Goal: Task Accomplishment & Management: Manage account settings

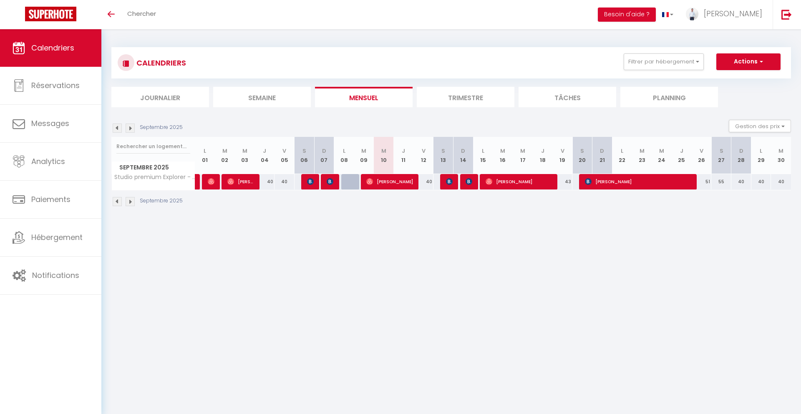
click at [417, 87] on li "Trimestre" at bounding box center [466, 97] width 98 height 20
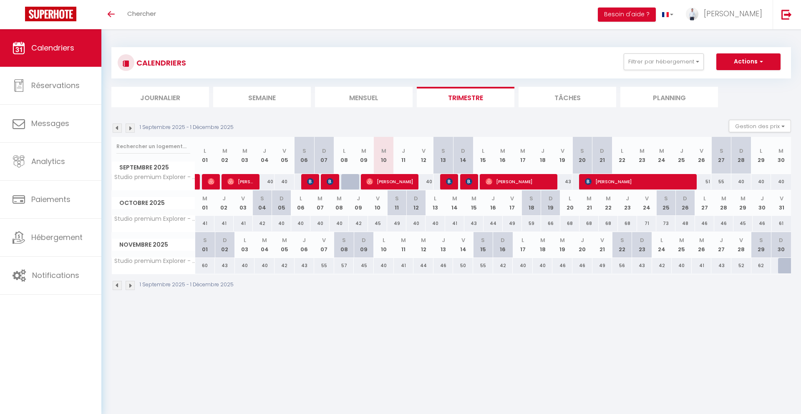
click at [362, 223] on div "42" at bounding box center [358, 223] width 19 height 15
type input "42"
type input "Jeu 09 Octobre 2025"
type input "Ven 10 Octobre 2025"
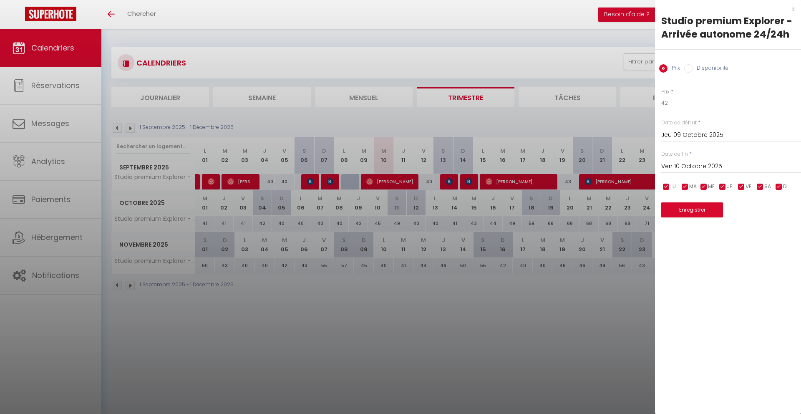
click at [437, 306] on div at bounding box center [400, 207] width 801 height 414
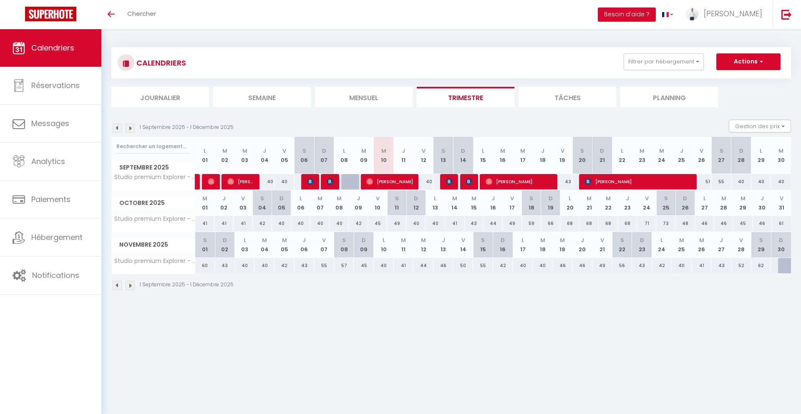
click at [371, 331] on body "🟢 Des questions ou besoin d'assistance pour la migration AirBnB? Connectez-vous…" at bounding box center [400, 236] width 801 height 414
click at [322, 224] on div "40" at bounding box center [319, 223] width 19 height 15
type input "40"
type input "[DATE] Octobre 2025"
type input "Mer 08 Octobre 2025"
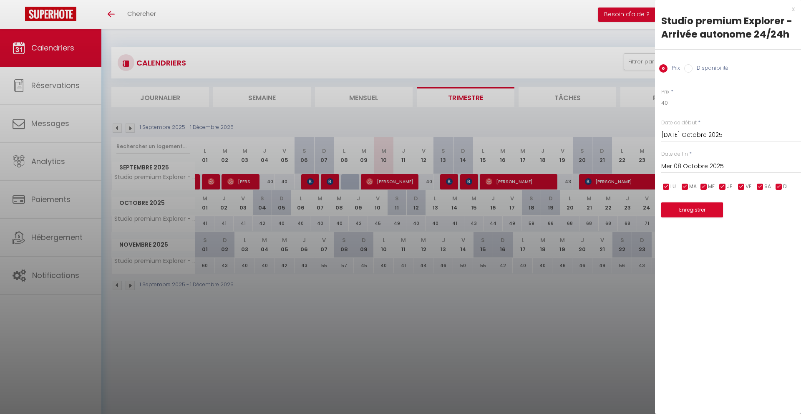
drag, startPoint x: 320, startPoint y: 330, endPoint x: 320, endPoint y: 312, distance: 18.8
click at [320, 330] on div at bounding box center [400, 207] width 801 height 414
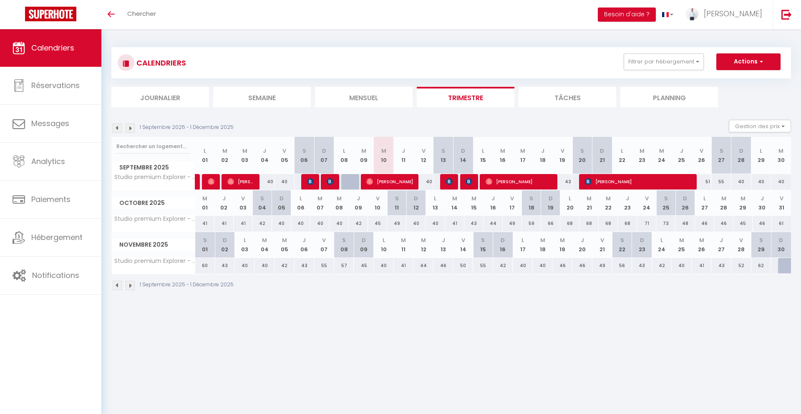
click at [302, 222] on div "40" at bounding box center [300, 223] width 19 height 15
type input "40"
type input "Lun 06 Octobre 2025"
type input "[DATE] Octobre 2025"
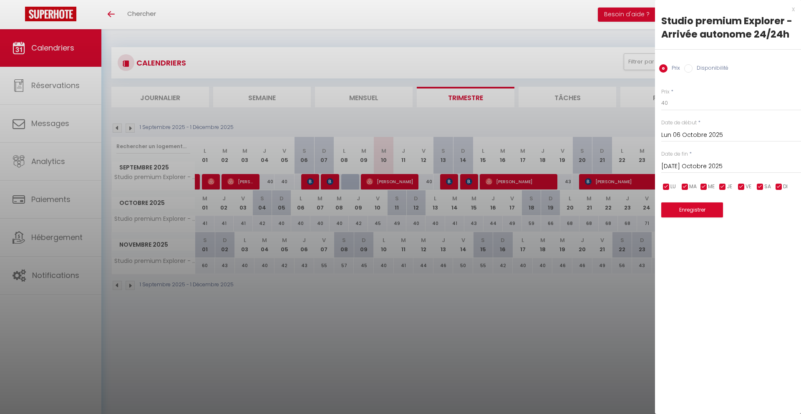
click at [335, 333] on div at bounding box center [400, 207] width 801 height 414
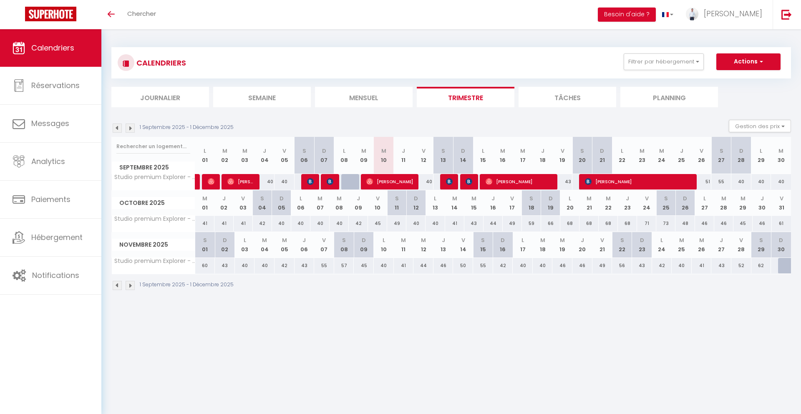
click at [305, 225] on div "40" at bounding box center [300, 223] width 19 height 15
type input "40"
type input "Lun 06 Octobre 2025"
type input "[DATE] Octobre 2025"
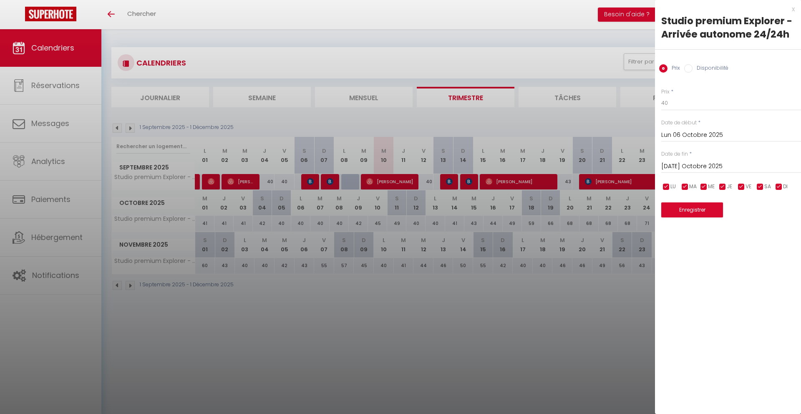
drag, startPoint x: 595, startPoint y: 297, endPoint x: 591, endPoint y: 253, distance: 44.9
click at [595, 297] on div at bounding box center [400, 207] width 801 height 414
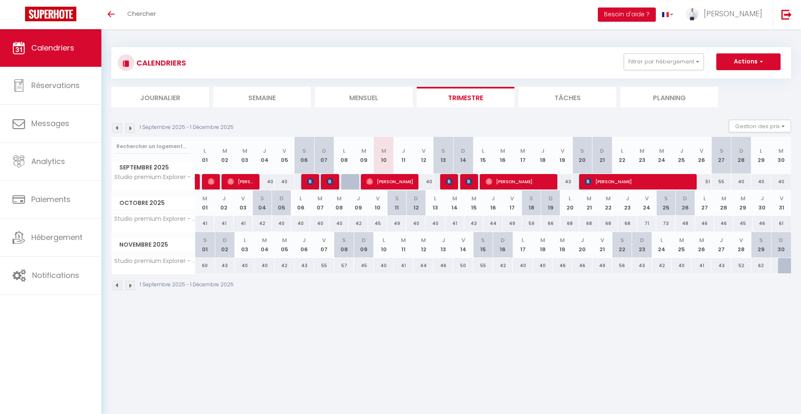
click at [571, 224] on div "68" at bounding box center [569, 223] width 19 height 15
type input "68"
type input "Lun 20 Octobre 2025"
type input "[DATE] Octobre 2025"
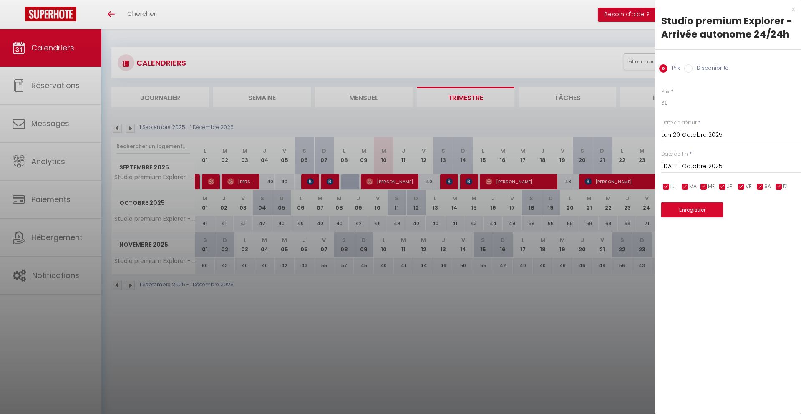
click at [539, 315] on div at bounding box center [400, 207] width 801 height 414
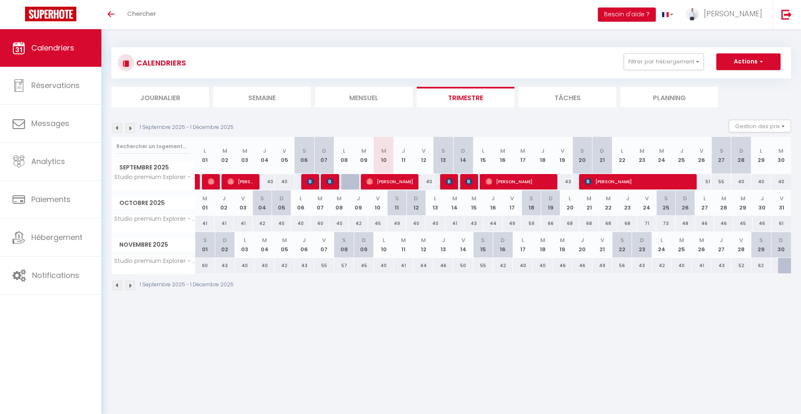
click at [134, 286] on img at bounding box center [130, 285] width 9 height 9
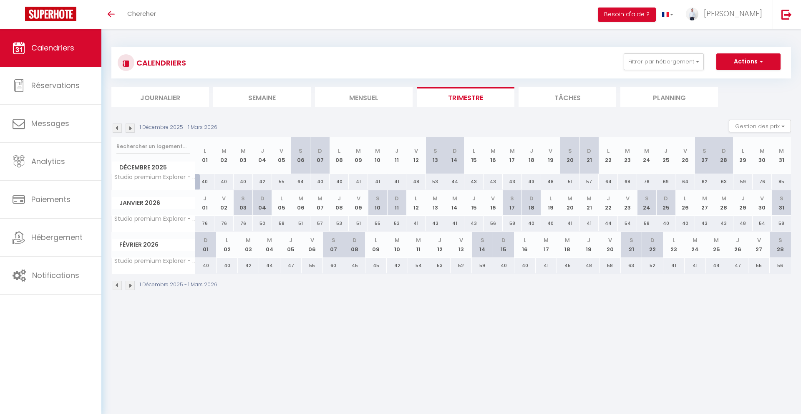
click at [121, 286] on img at bounding box center [117, 285] width 9 height 9
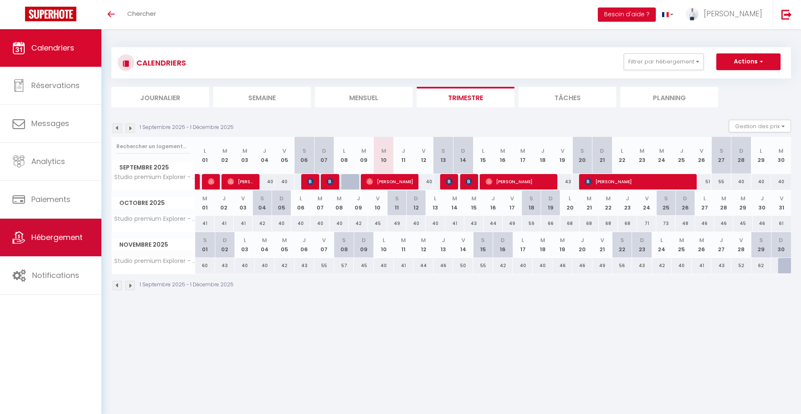
click at [45, 242] on link "Hébergement" at bounding box center [50, 238] width 101 height 38
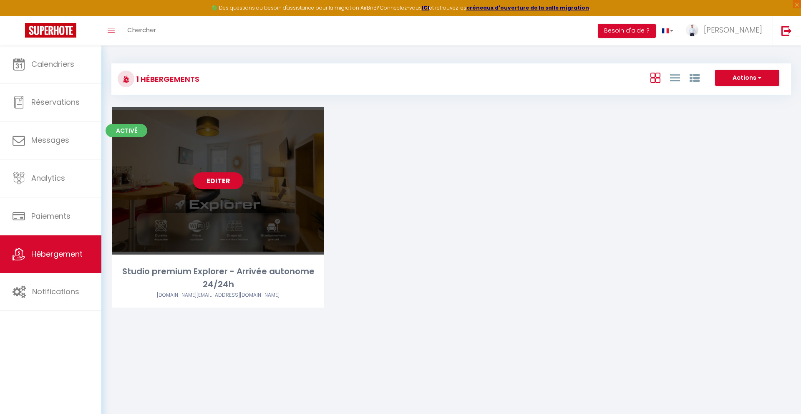
click at [216, 181] on link "Editer" at bounding box center [218, 180] width 50 height 17
select select "3"
select select "2"
select select "1"
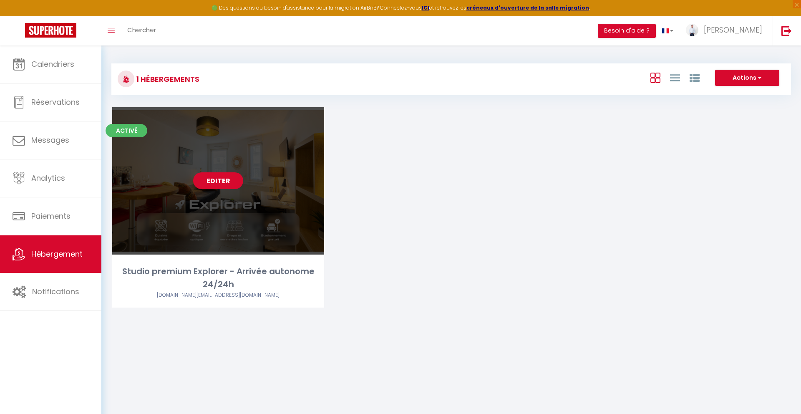
select select
select select "28"
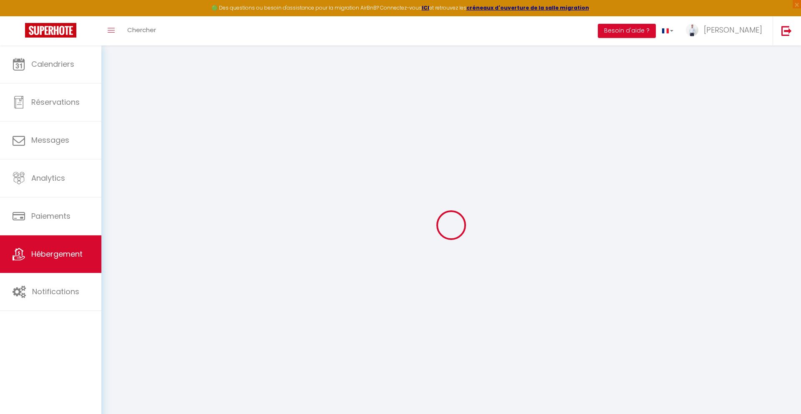
select select
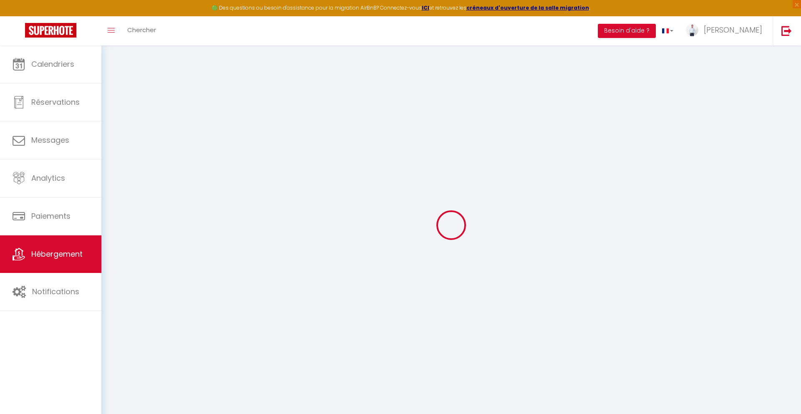
select select
checkbox input "false"
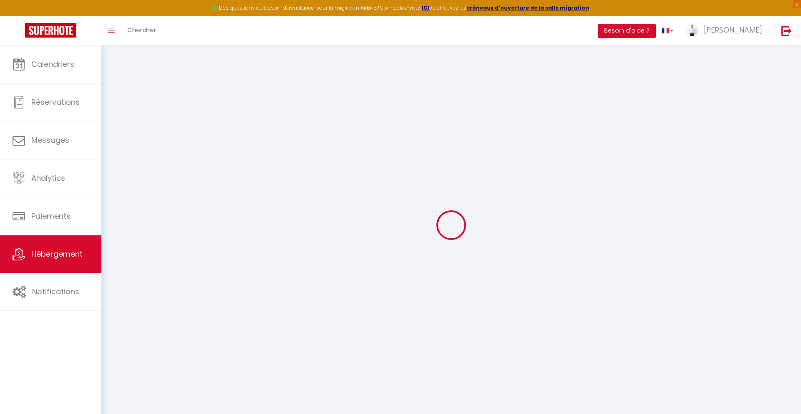
select select
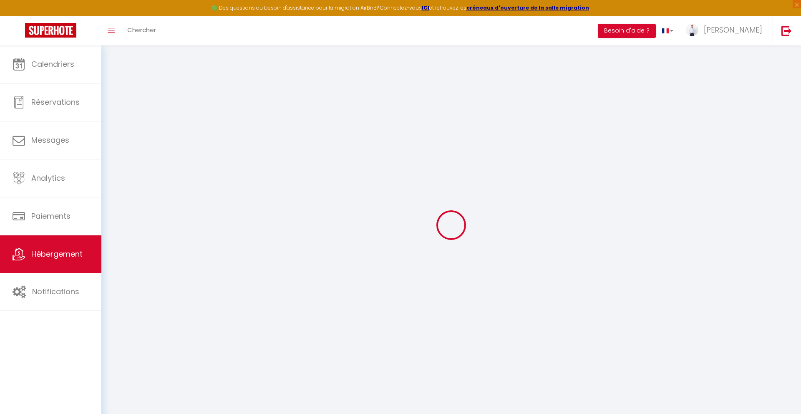
select select
checkbox input "false"
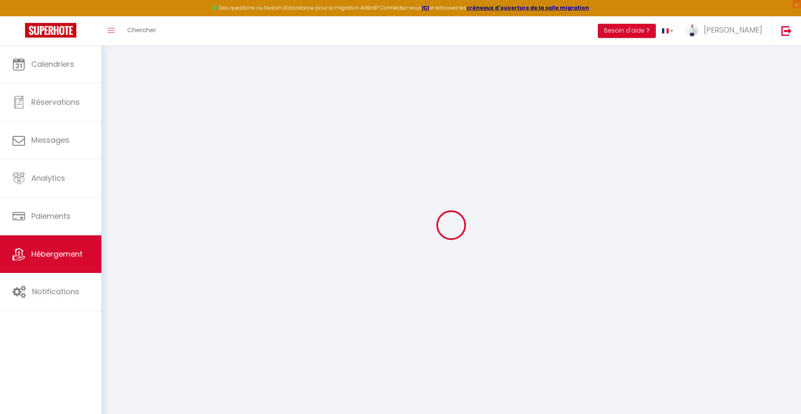
checkbox input "false"
select select
type input "Studio premium Explorer - Arrivée autonome 24/24h"
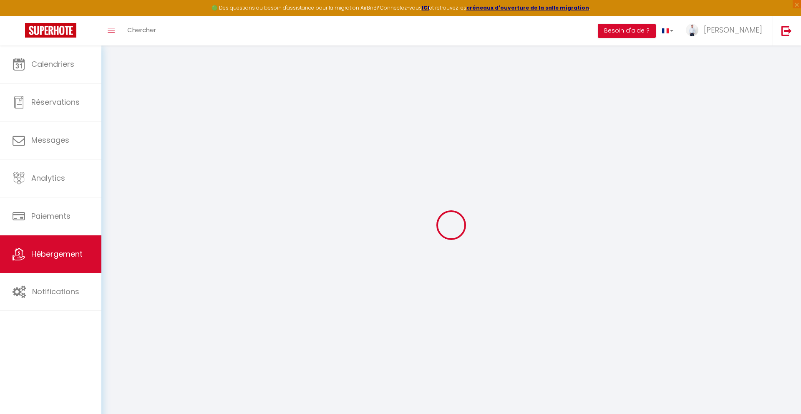
type input "[PERSON_NAME]"
select select "2"
select select "0"
type input "40"
type input "20"
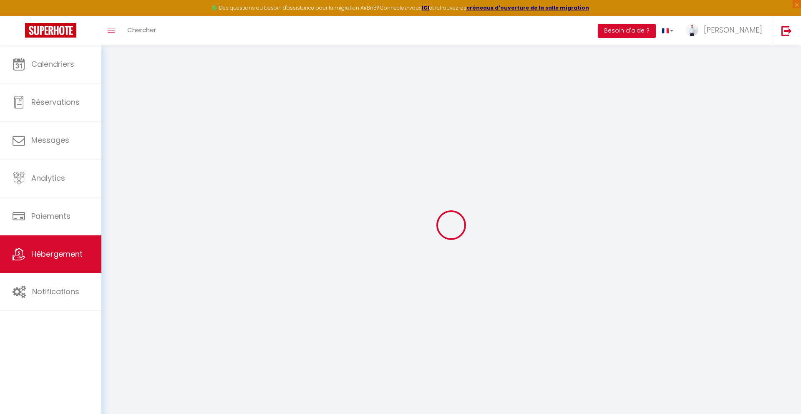
type input "2"
type input "300"
select select
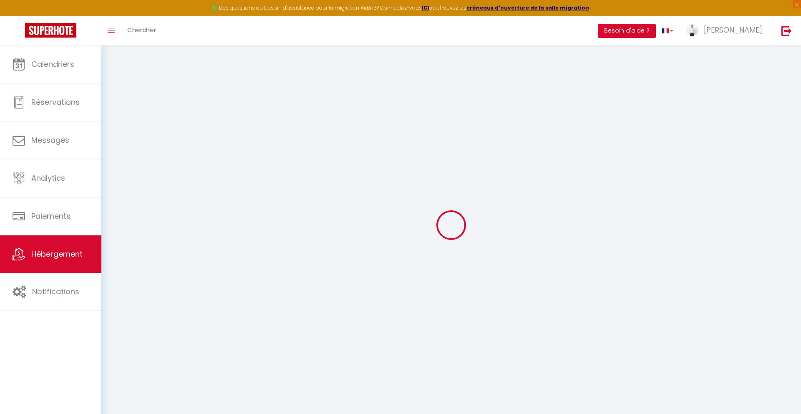
select select
type input "[STREET_ADDRESS][PERSON_NAME]"
type input "10000"
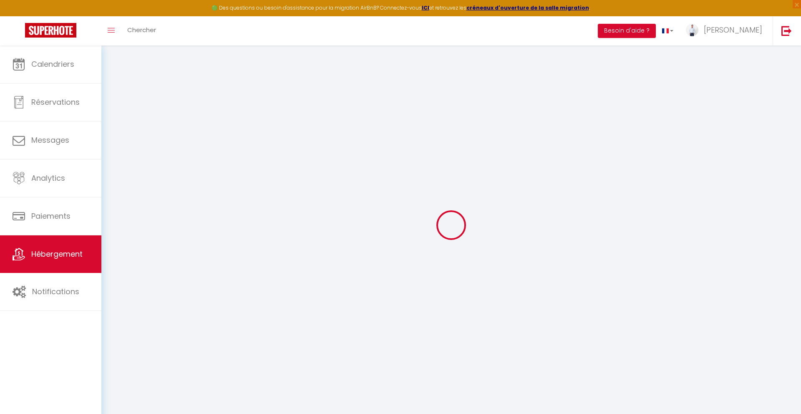
type input "[GEOGRAPHIC_DATA]"
type input "[DOMAIN_NAME][EMAIL_ADDRESS][DOMAIN_NAME]"
select select "9421"
checkbox input "false"
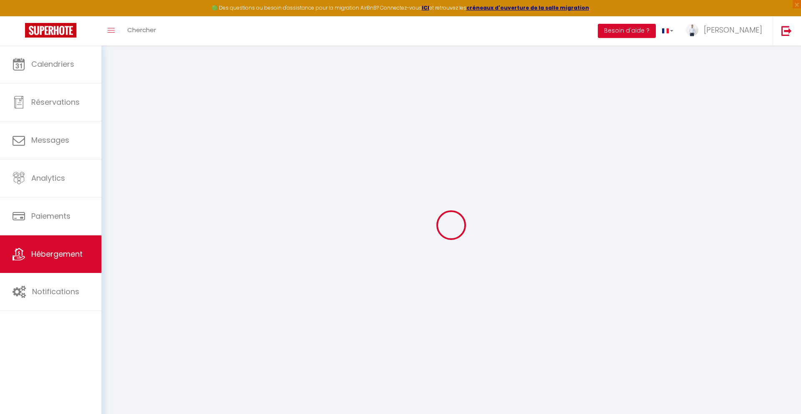
checkbox input "true"
checkbox input "false"
radio input "true"
type input "0"
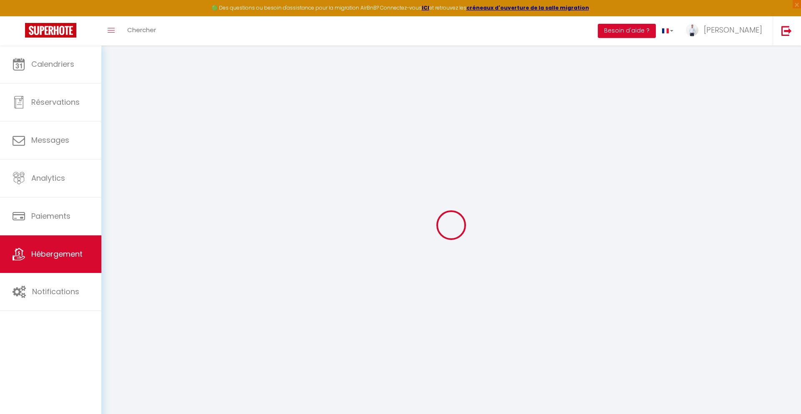
type input "0"
select select
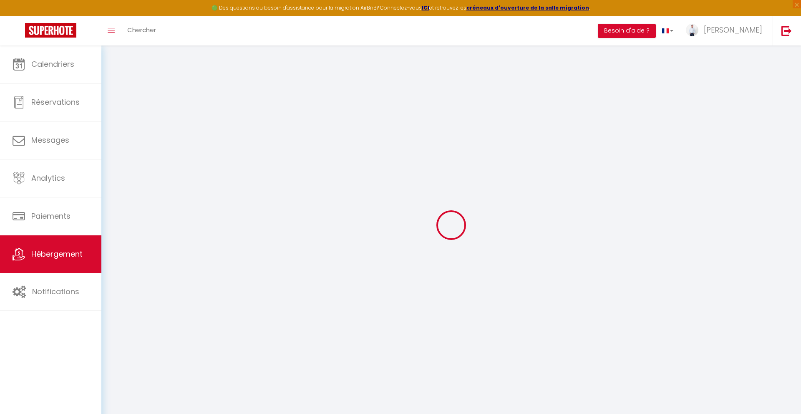
select select
checkbox input "false"
checkbox input "true"
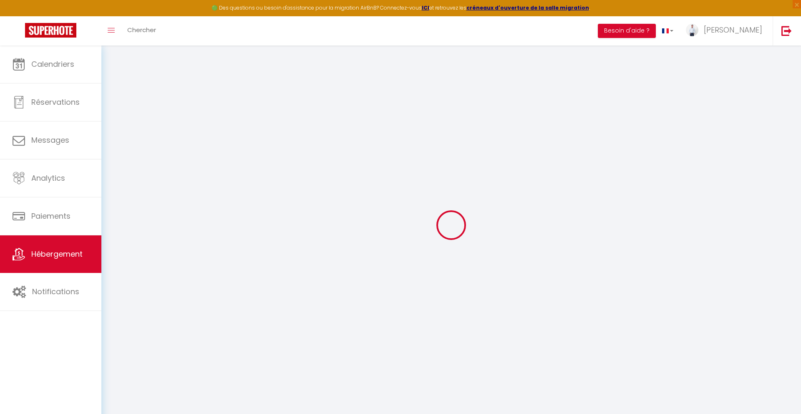
checkbox input "false"
select select
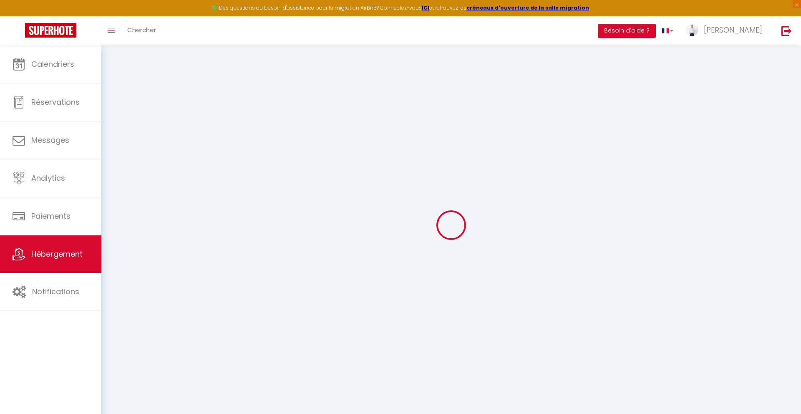
select select
checkbox input "false"
checkbox input "true"
checkbox input "false"
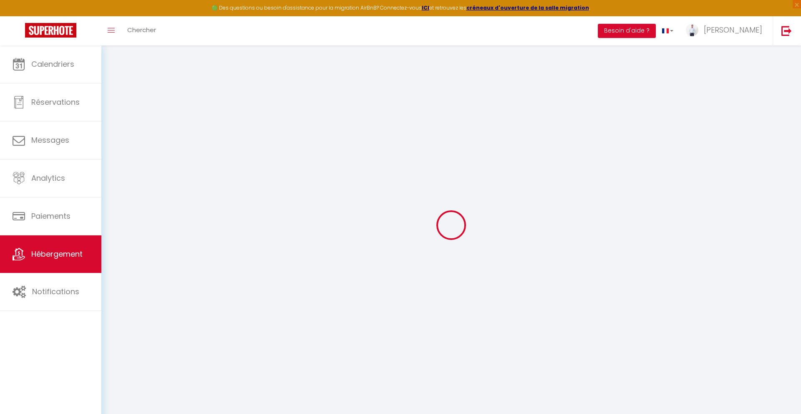
select select
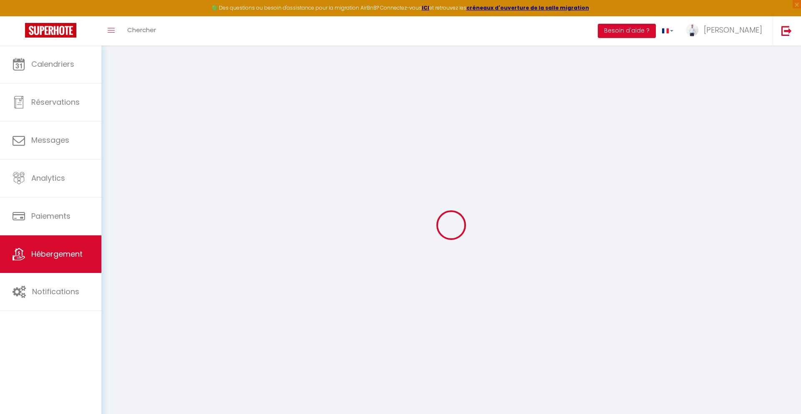
checkbox input "false"
checkbox input "true"
checkbox input "false"
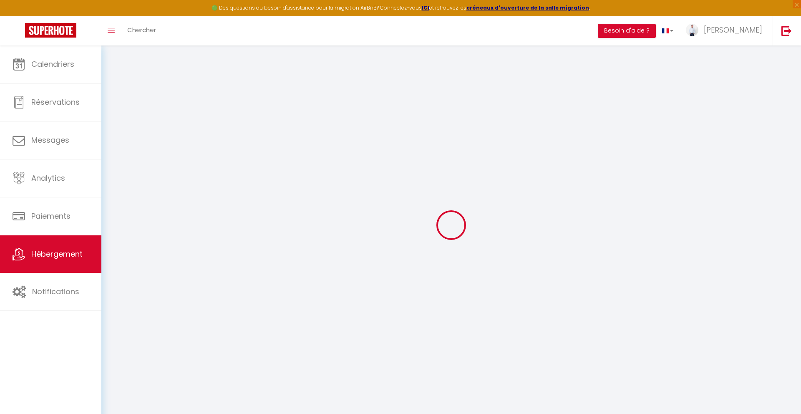
checkbox input "false"
checkbox input "true"
checkbox input "false"
select select "15:00"
select select
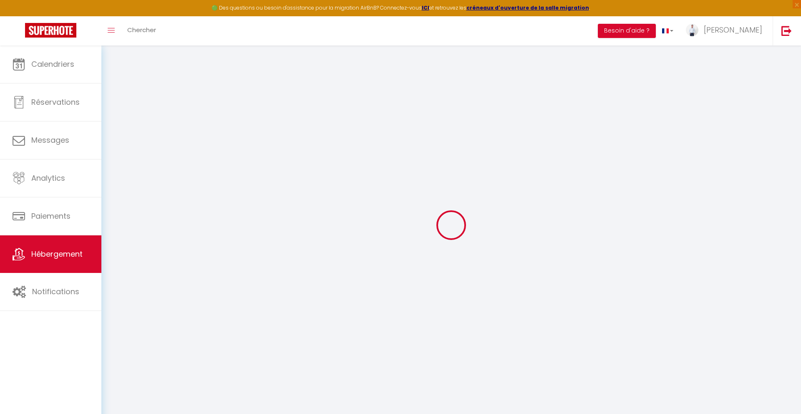
select select "12:00"
select select "15"
select select "28188"
select select
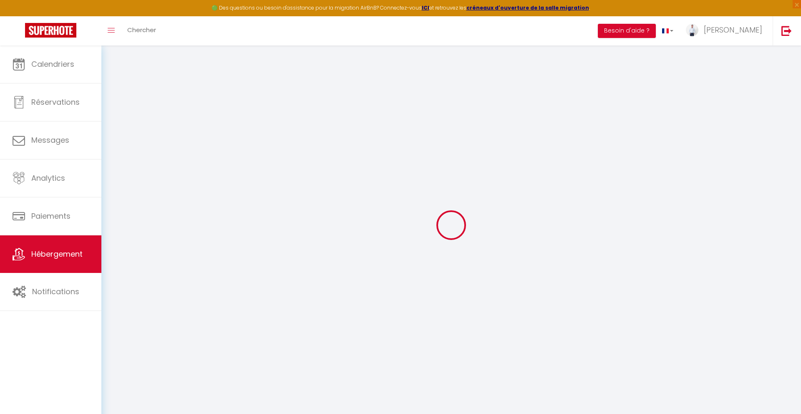
checkbox input "false"
checkbox input "true"
checkbox input "false"
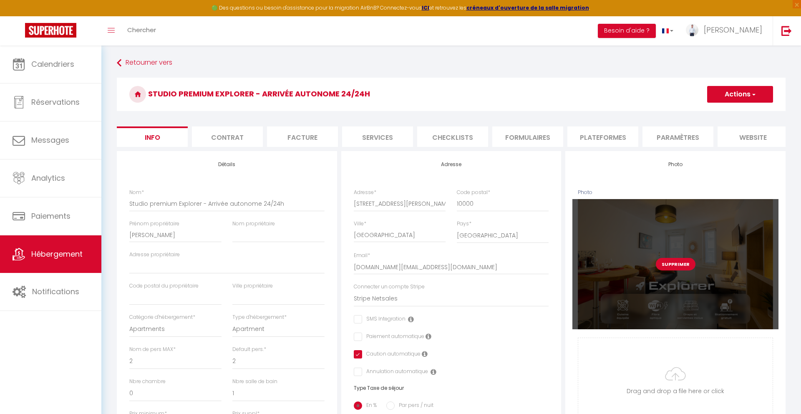
click at [674, 264] on button "Supprimer" at bounding box center [676, 264] width 40 height 13
select select
checkbox input "false"
checkbox input "true"
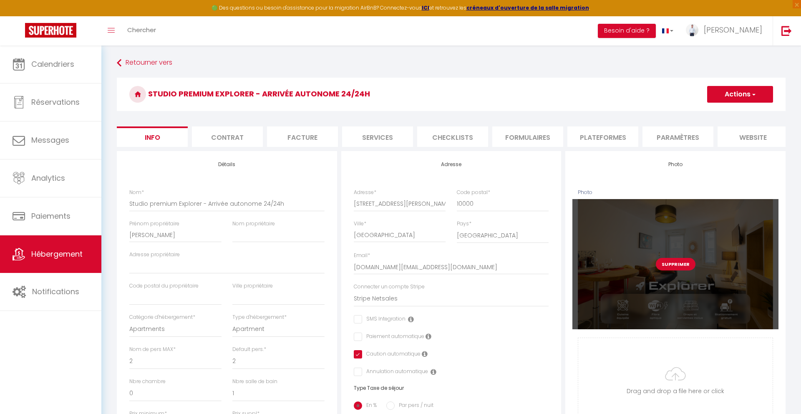
checkbox input "false"
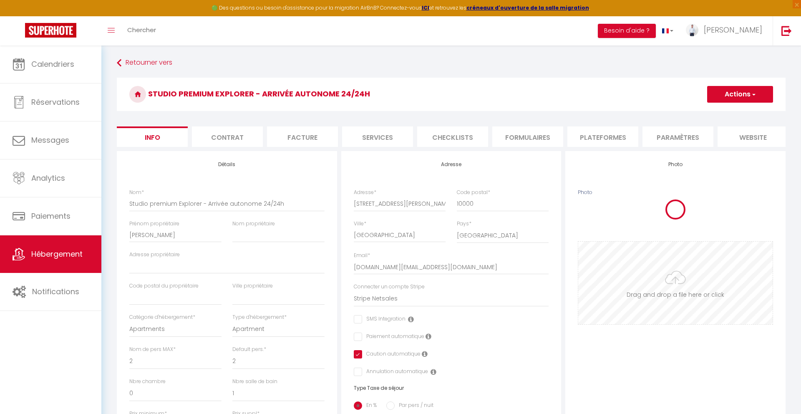
select select
checkbox input "false"
checkbox input "true"
checkbox input "false"
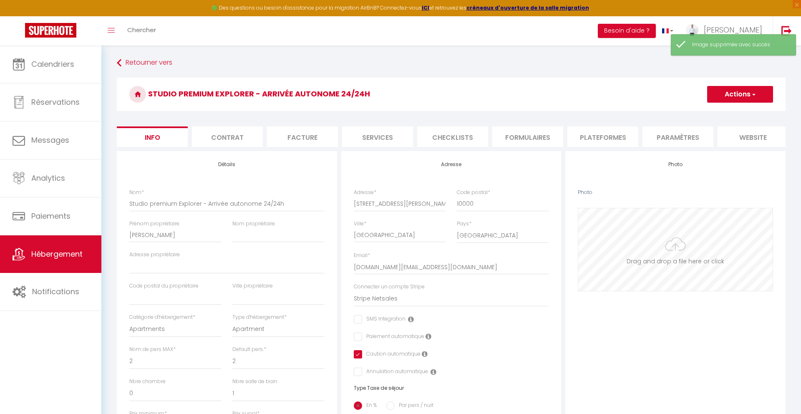
click at [673, 257] on input "Photo" at bounding box center [675, 249] width 194 height 83
type input "C:\fakepath\Couverture Explorer.png"
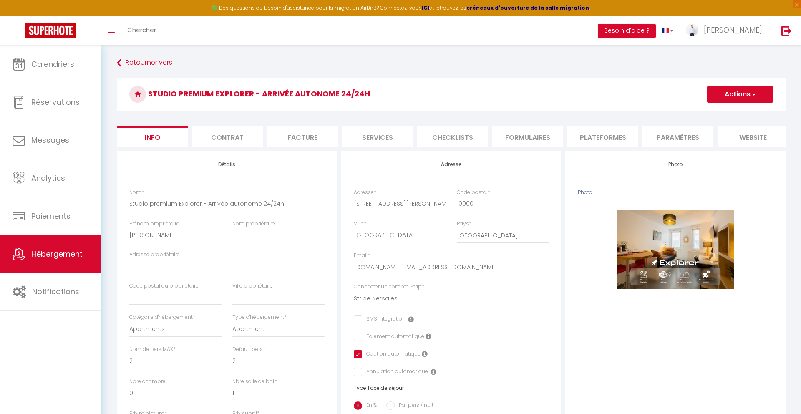
click at [730, 101] on button "Actions" at bounding box center [740, 94] width 66 height 17
click at [723, 109] on link "Enregistrer" at bounding box center [727, 112] width 89 height 11
click at [726, 91] on button "Actions" at bounding box center [740, 94] width 66 height 17
click at [716, 110] on input "Enregistrer" at bounding box center [707, 112] width 31 height 8
click at [702, 113] on input "Enregistrer" at bounding box center [707, 112] width 31 height 8
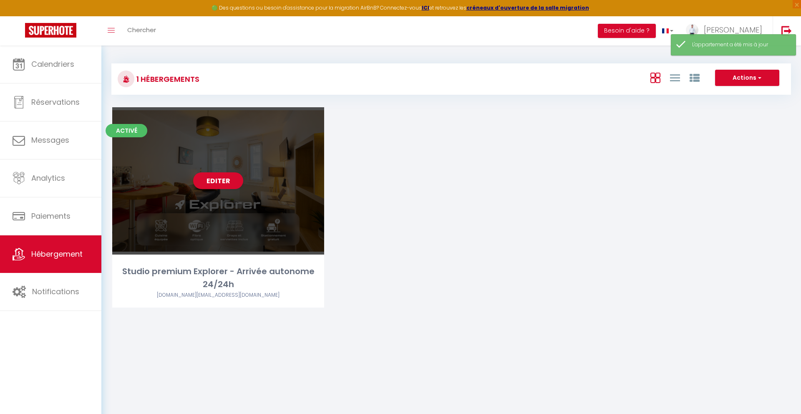
click at [234, 205] on div "Editer" at bounding box center [218, 180] width 212 height 147
click at [200, 180] on link "Editer" at bounding box center [218, 180] width 50 height 17
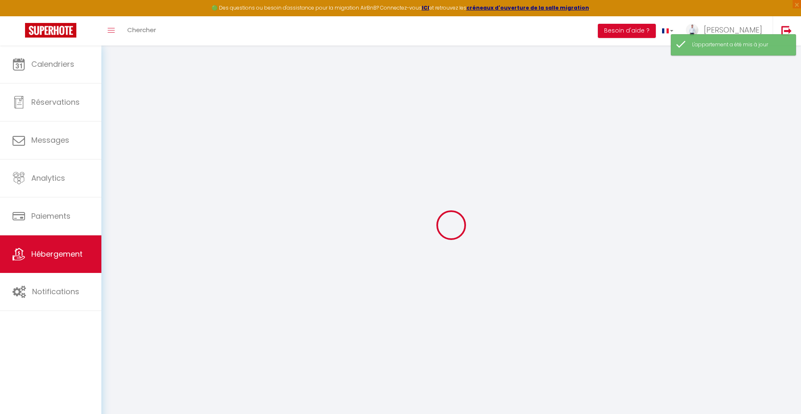
select select
checkbox input "false"
checkbox input "true"
checkbox input "false"
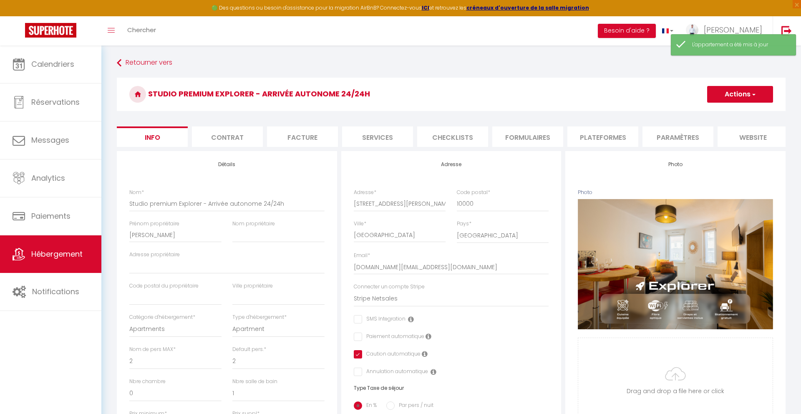
click at [733, 134] on li "website" at bounding box center [753, 136] width 71 height 20
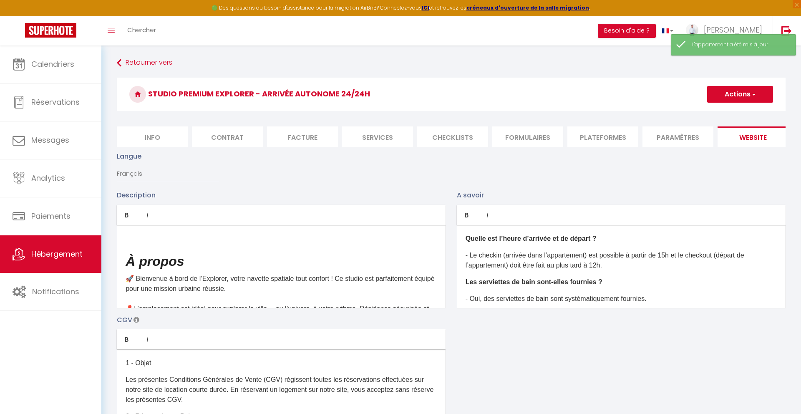
click at [600, 126] on li "Plateformes" at bounding box center [602, 136] width 71 height 20
select select
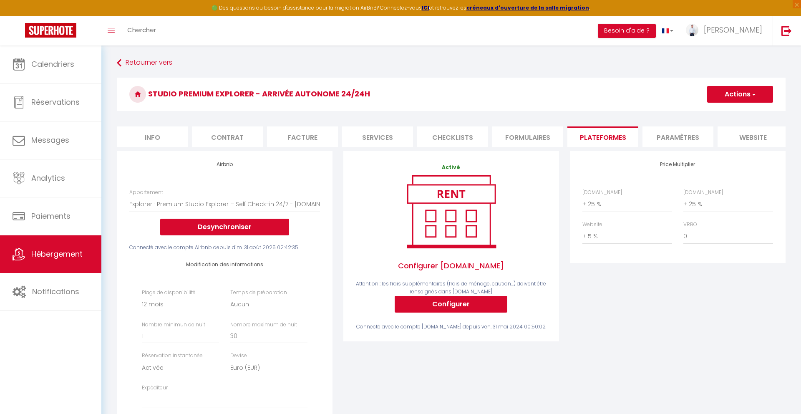
click at [738, 139] on li "website" at bounding box center [753, 136] width 71 height 20
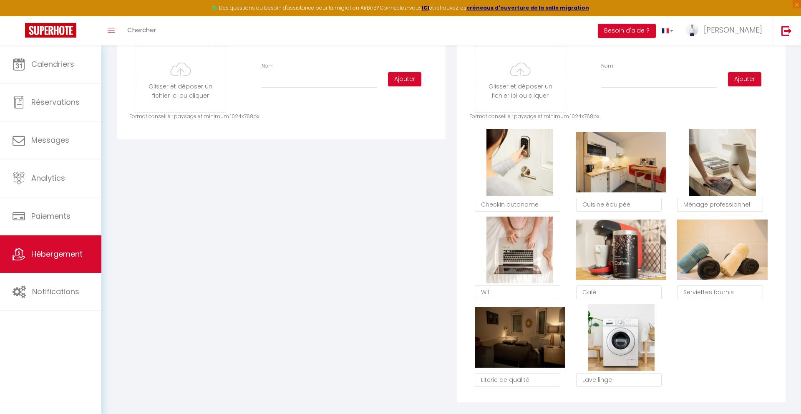
scroll to position [851, 0]
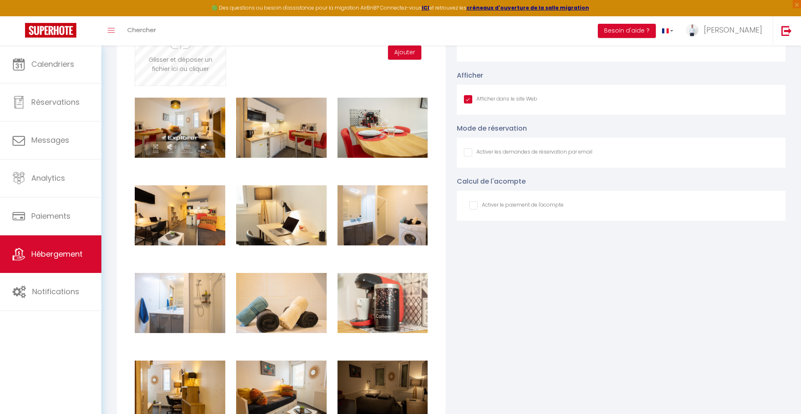
click at [166, 52] on input "file" at bounding box center [180, 53] width 91 height 66
type input "C:\fakepath\Couverture Explorer.png"
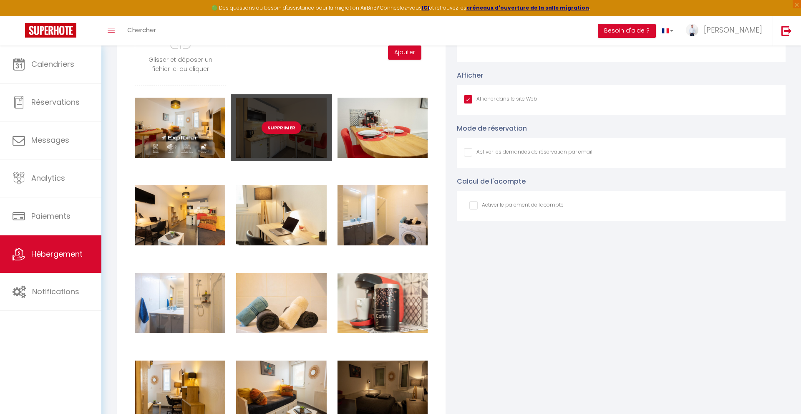
checkbox input "true"
checkbox input "false"
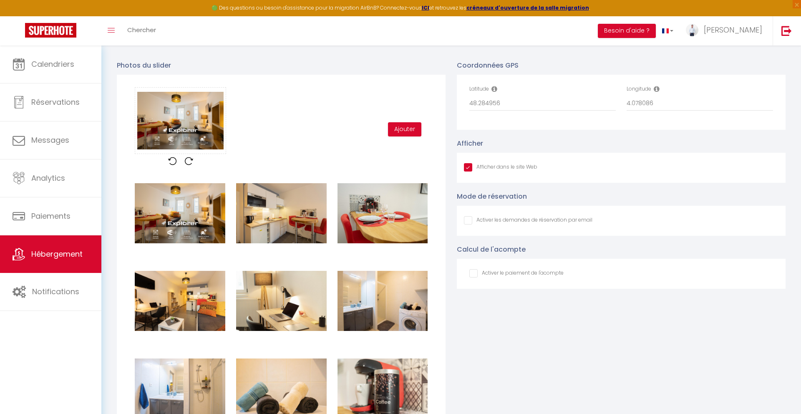
scroll to position [778, 0]
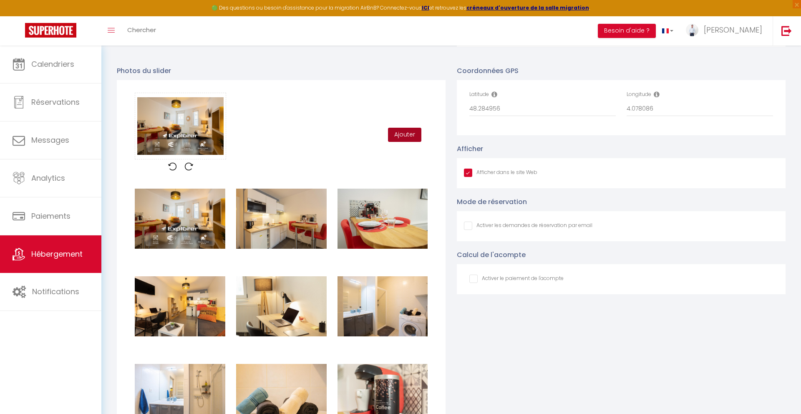
click at [416, 135] on button "Ajouter" at bounding box center [404, 135] width 33 height 14
checkbox input "true"
checkbox input "false"
checkbox input "true"
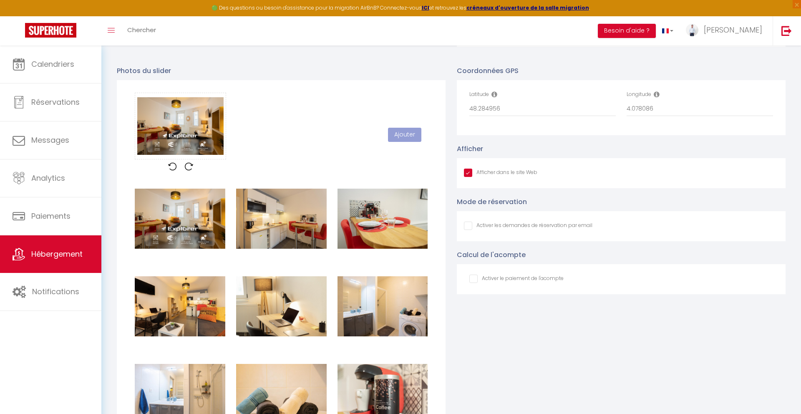
checkbox input "false"
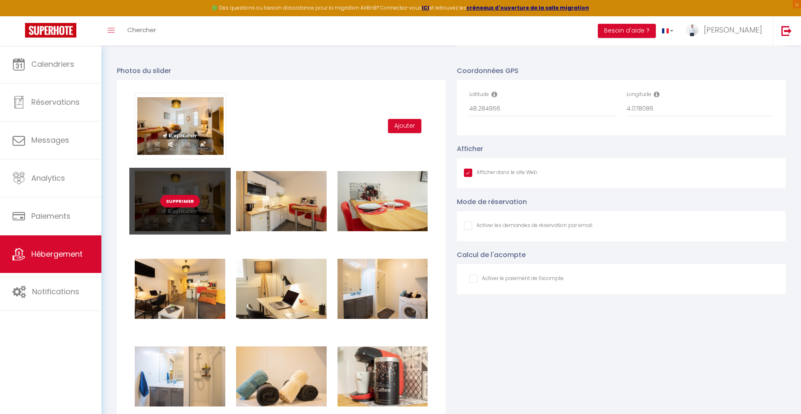
click at [181, 202] on button "Supprimer" at bounding box center [180, 201] width 40 height 13
checkbox input "true"
checkbox input "false"
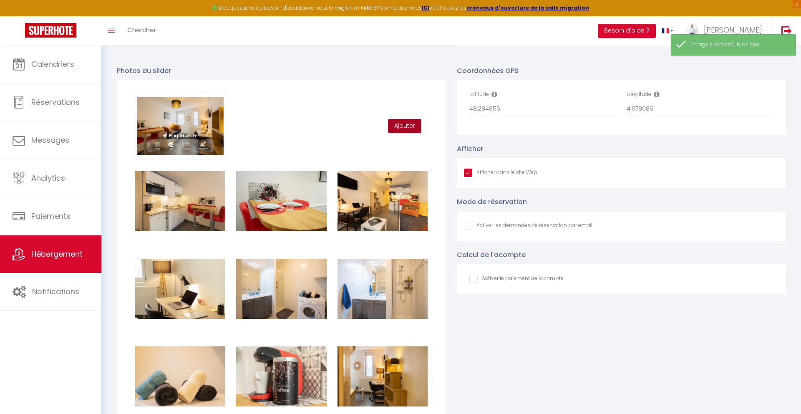
click at [400, 122] on button "Ajouter" at bounding box center [404, 126] width 33 height 14
checkbox input "true"
checkbox input "false"
checkbox input "true"
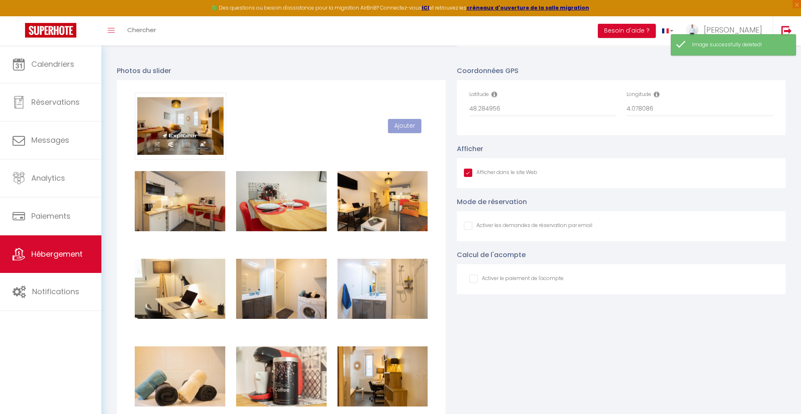
checkbox input "false"
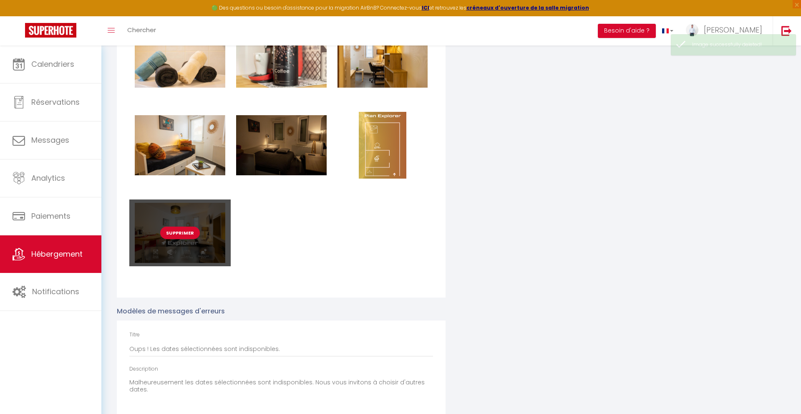
scroll to position [786, 0]
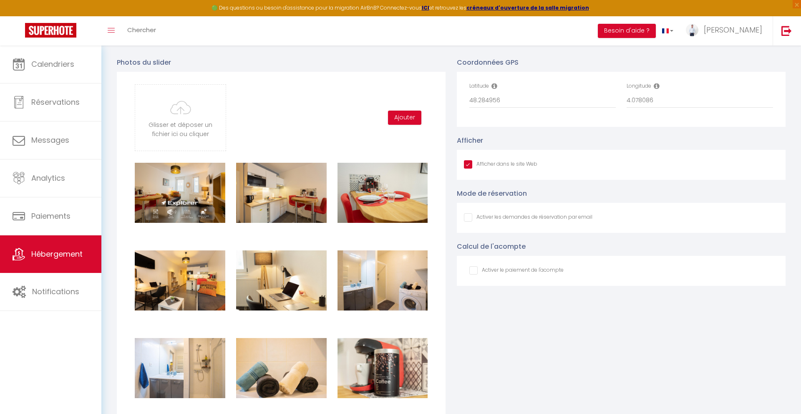
checkbox input "true"
checkbox input "false"
click at [320, 131] on div "Glisser et déposer un fichier ici ou cliquer Ooops, something wrong happened. R…" at bounding box center [281, 117] width 304 height 67
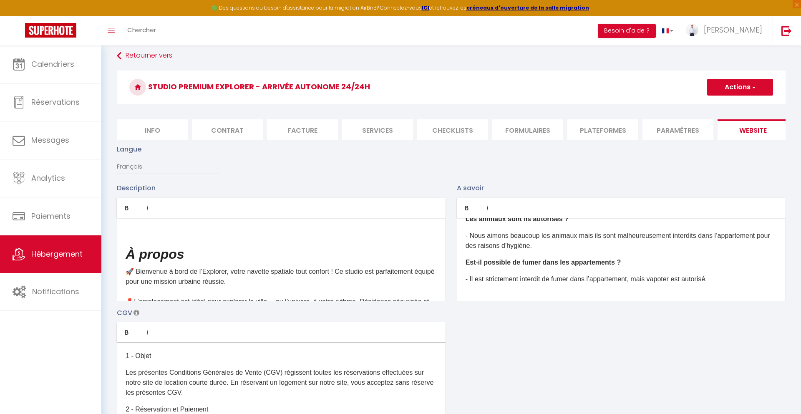
scroll to position [0, 0]
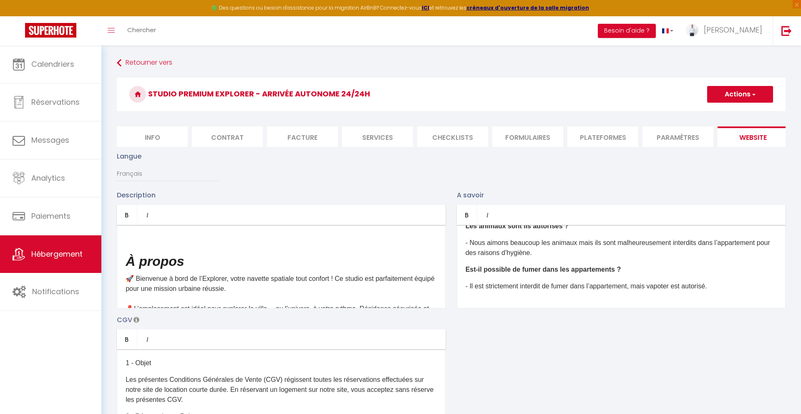
click at [757, 98] on button "Actions" at bounding box center [740, 94] width 66 height 17
click at [724, 114] on input "Enregistrer" at bounding box center [730, 112] width 31 height 8
checkbox input "true"
checkbox input "false"
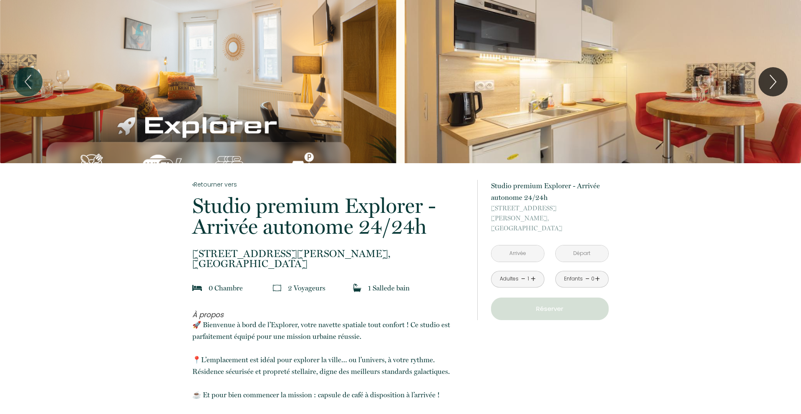
click at [509, 245] on input "text" at bounding box center [517, 253] width 53 height 16
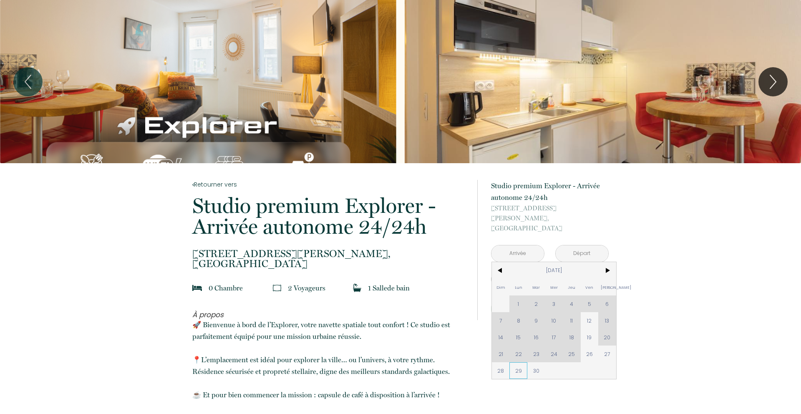
click at [514, 363] on span "29" at bounding box center [518, 370] width 18 height 17
type input "Lun 29 Sep 2025"
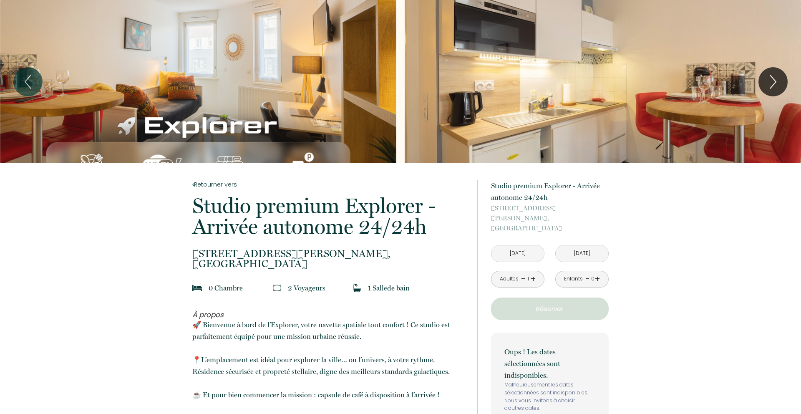
scroll to position [78, 0]
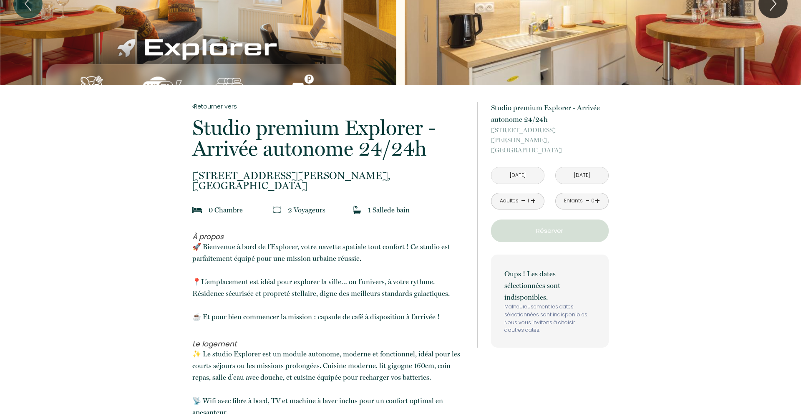
click at [590, 167] on input "Mar 30 Sep 2025" at bounding box center [582, 175] width 53 height 16
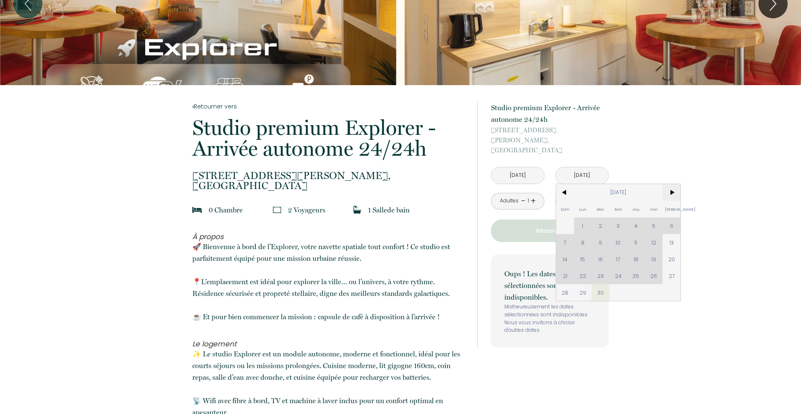
click at [669, 184] on span ">" at bounding box center [672, 192] width 18 height 17
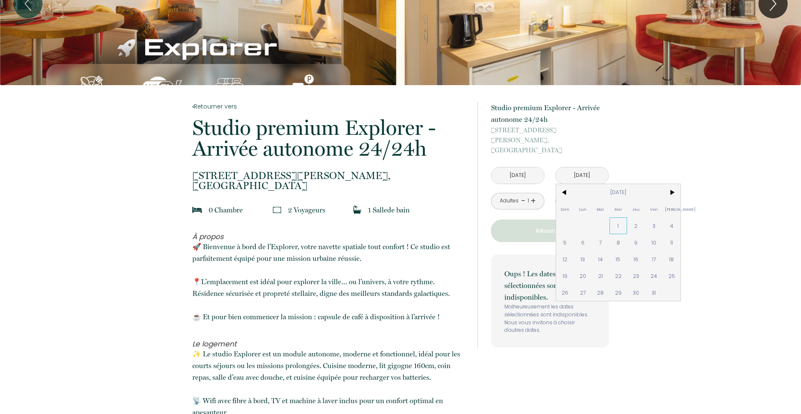
click at [617, 217] on span "1" at bounding box center [619, 225] width 18 height 17
type input "Mer 01 Oct 2025"
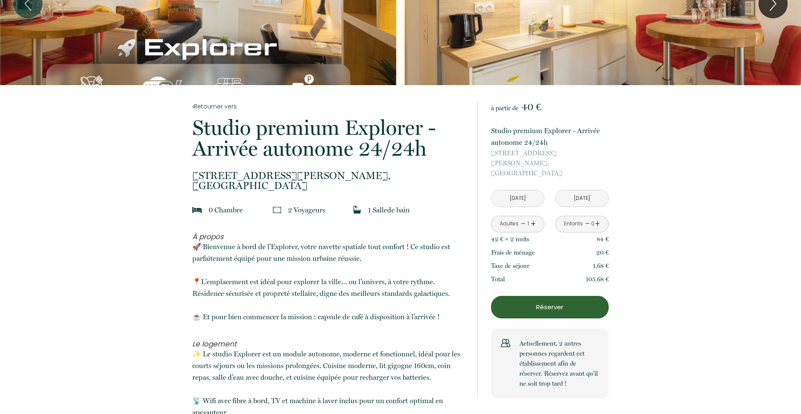
click at [504, 234] on p "42 € × 2 nuit s" at bounding box center [510, 239] width 38 height 10
drag, startPoint x: 491, startPoint y: 229, endPoint x: 610, endPoint y: 254, distance: 120.9
click at [605, 243] on div "42 € × 2 nuit s 84 € Frais de ménage 20 € Taxe de séjour 1.68 € Total 105.68 € …" at bounding box center [550, 258] width 118 height 53
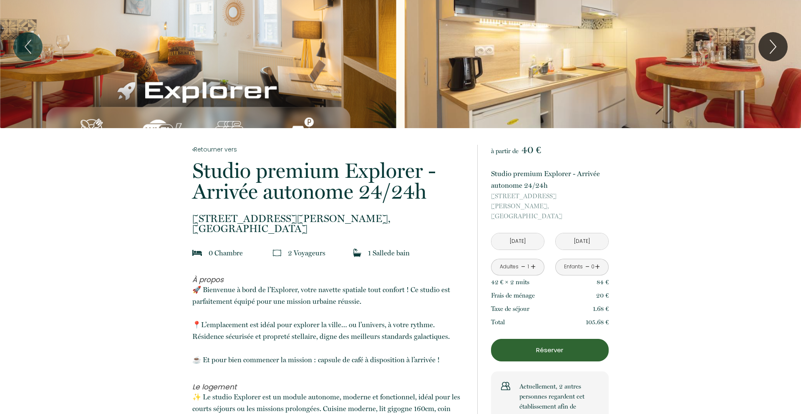
scroll to position [0, 0]
